Goal: Navigation & Orientation: Find specific page/section

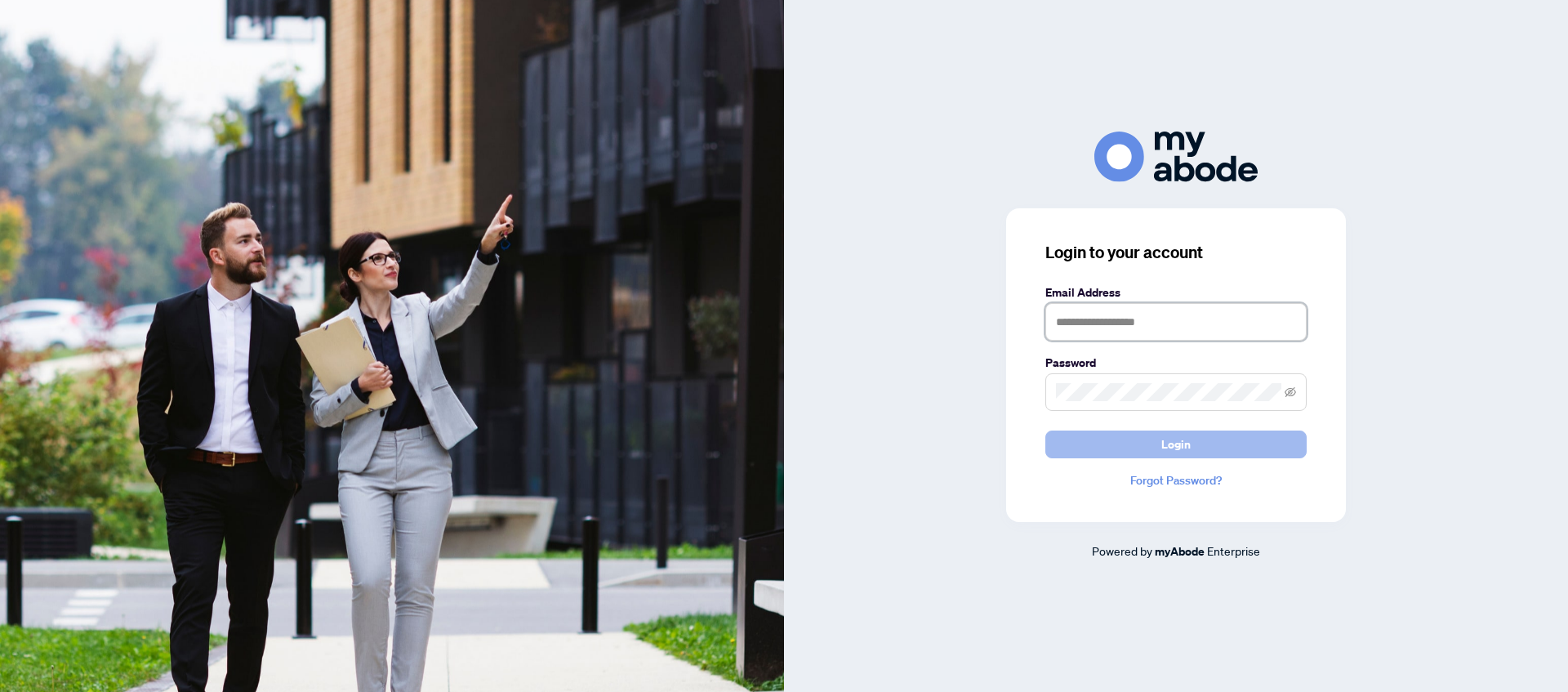
type input "**********"
click at [1198, 452] on button "Login" at bounding box center [1176, 444] width 261 height 27
